Goal: Information Seeking & Learning: Find specific fact

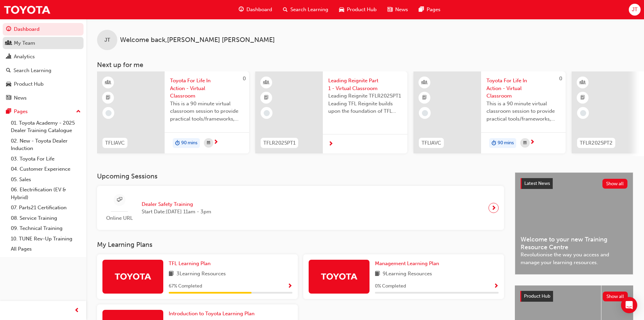
click at [34, 48] on link "My Team" at bounding box center [43, 43] width 81 height 13
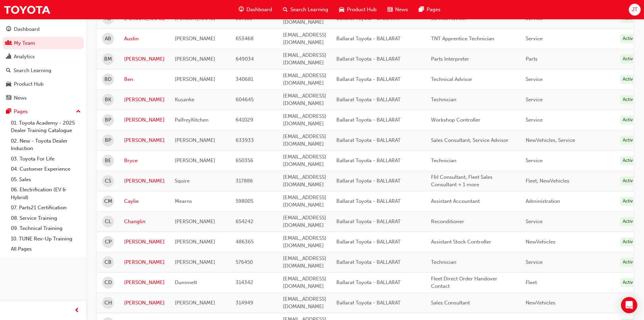
scroll to position [237, 0]
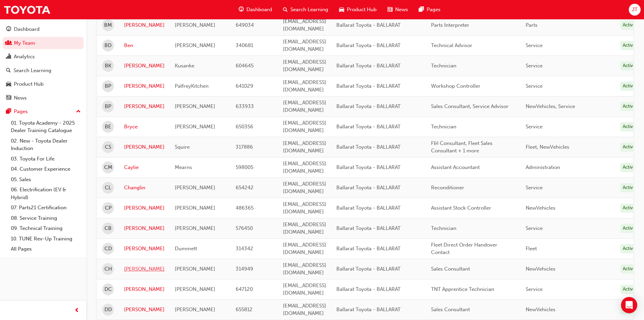
click at [127, 265] on link "[PERSON_NAME]" at bounding box center [144, 269] width 41 height 8
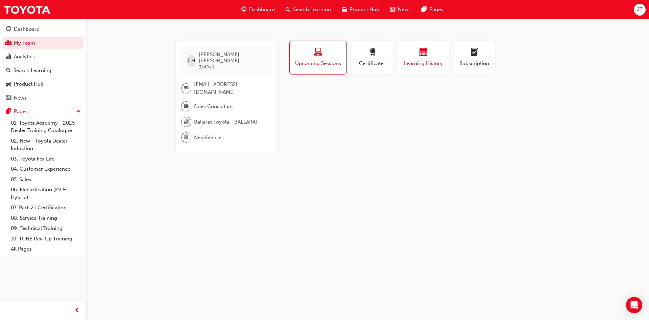
click at [424, 48] on span "calendar-icon" at bounding box center [424, 52] width 8 height 9
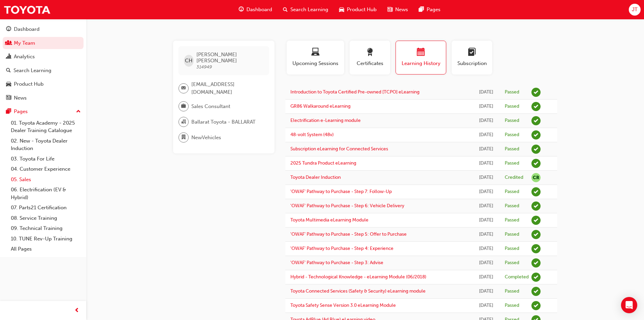
click at [28, 177] on link "05. Sales" at bounding box center [45, 179] width 75 height 10
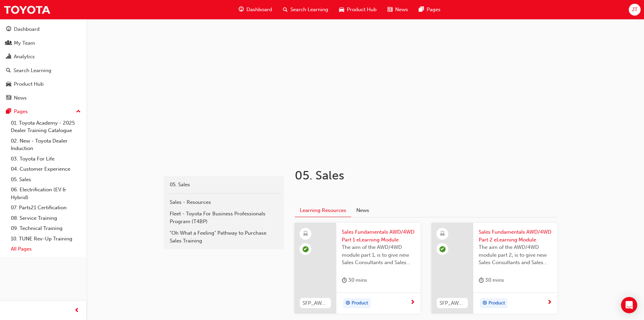
click at [20, 249] on link "All Pages" at bounding box center [45, 248] width 75 height 10
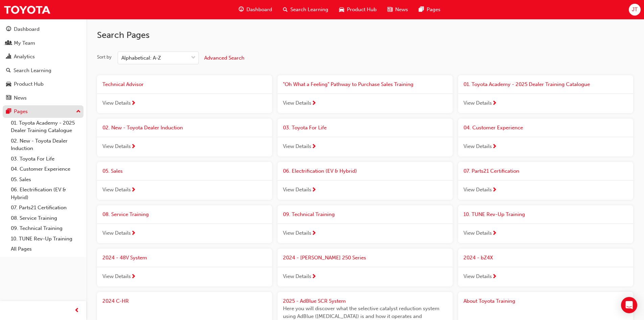
click at [27, 111] on div "Pages" at bounding box center [21, 112] width 14 height 8
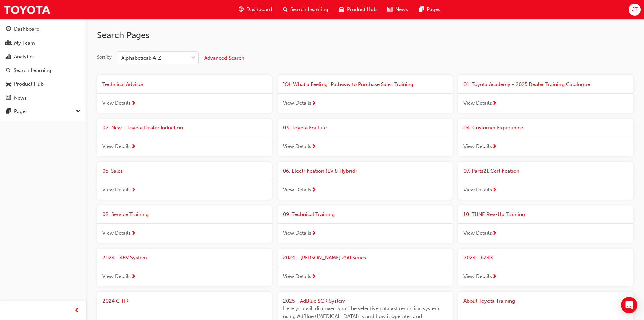
click at [290, 6] on span "Search Learning" at bounding box center [309, 10] width 38 height 8
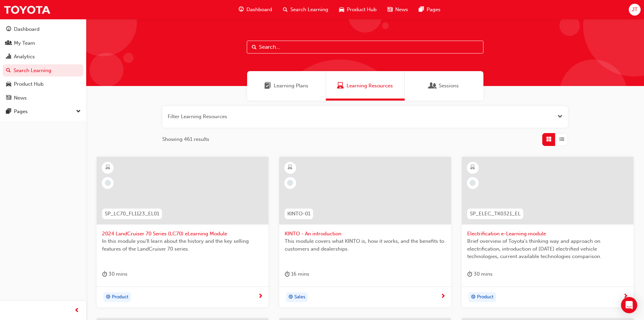
click at [284, 49] on input "text" at bounding box center [365, 47] width 237 height 13
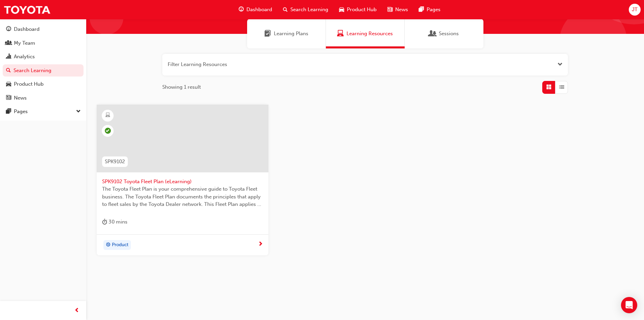
scroll to position [53, 0]
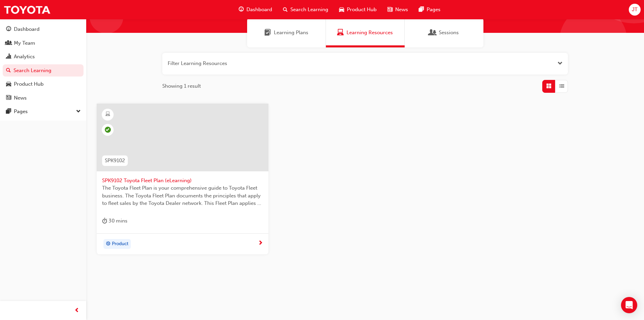
type input "spk9102"
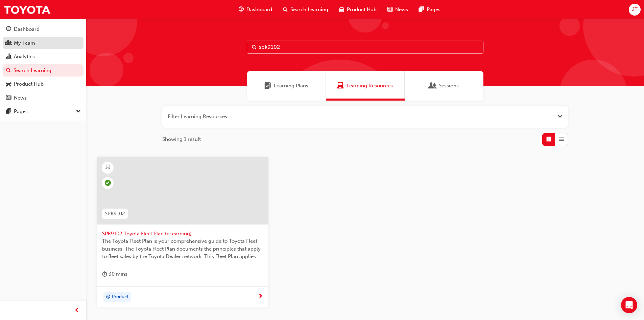
drag, startPoint x: 31, startPoint y: 44, endPoint x: 73, endPoint y: 41, distance: 42.0
click at [31, 44] on div "My Team" at bounding box center [24, 43] width 21 height 8
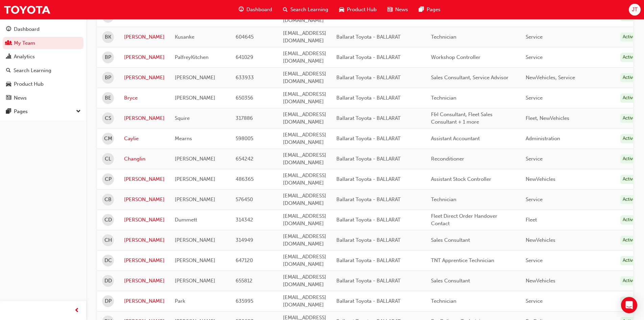
scroll to position [304, 0]
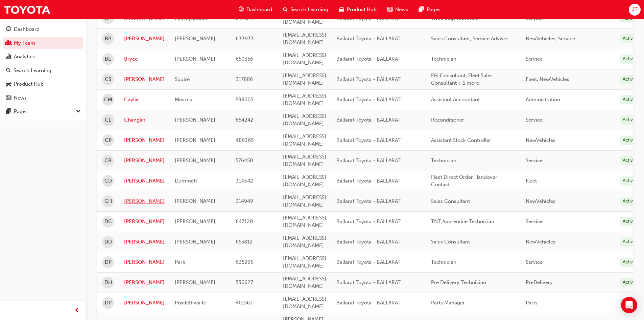
click at [128, 197] on link "[PERSON_NAME]" at bounding box center [144, 201] width 41 height 8
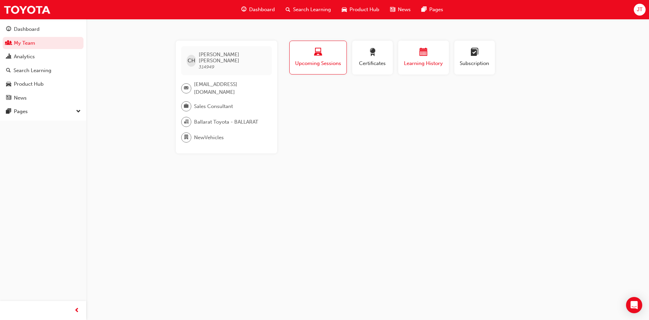
click at [438, 56] on div "button" at bounding box center [423, 53] width 41 height 10
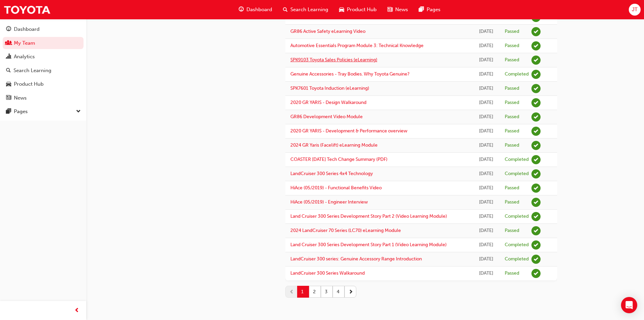
scroll to position [539, 0]
click at [312, 292] on button "2" at bounding box center [315, 291] width 12 height 12
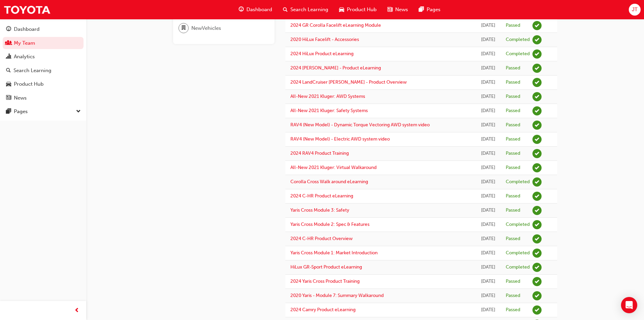
scroll to position [0, 0]
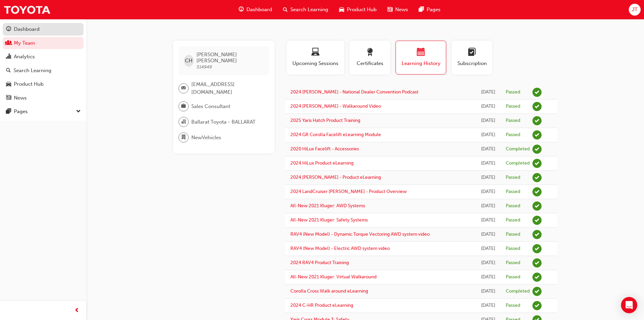
click at [39, 25] on div "Dashboard" at bounding box center [27, 29] width 26 height 8
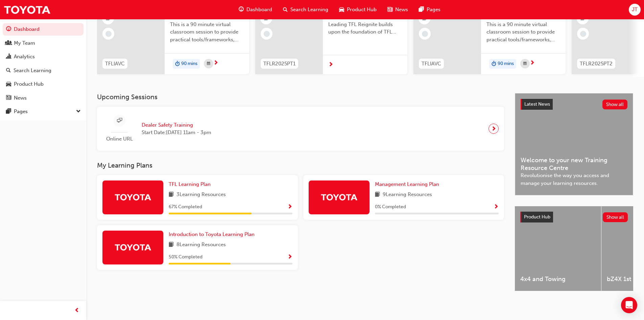
scroll to position [85, 0]
